Goal: Information Seeking & Learning: Learn about a topic

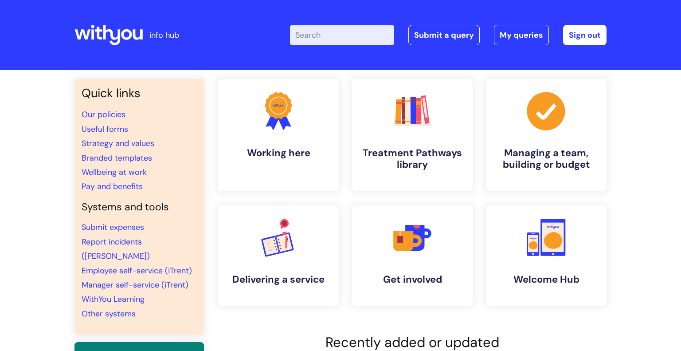
click at [326, 35] on input "Enter your search term here..." at bounding box center [342, 35] width 104 height 20
type input "eap"
click button "Search" at bounding box center [0, 0] width 0 height 0
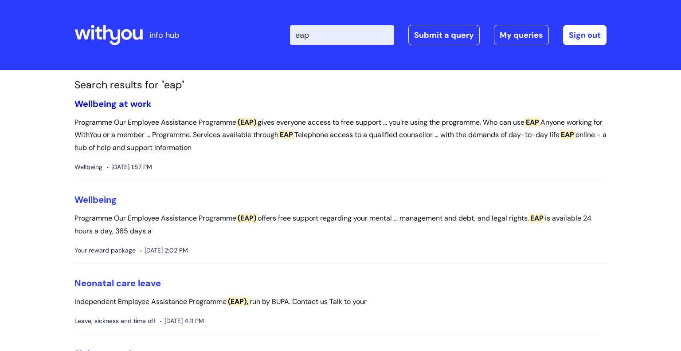
click at [137, 101] on link "Wellbeing at work" at bounding box center [113, 104] width 77 height 12
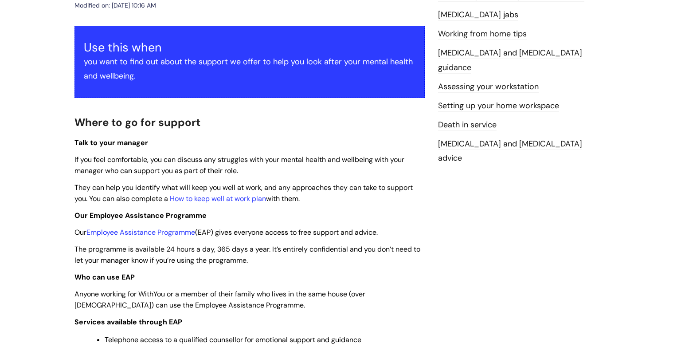
scroll to position [160, 0]
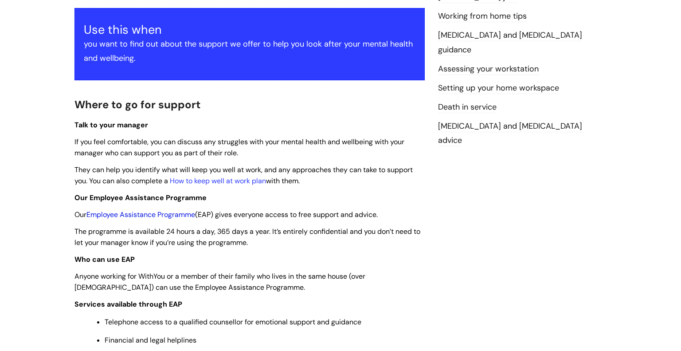
click at [156, 214] on link "Employee Assistance Programme" at bounding box center [140, 214] width 109 height 9
